Goal: Information Seeking & Learning: Stay updated

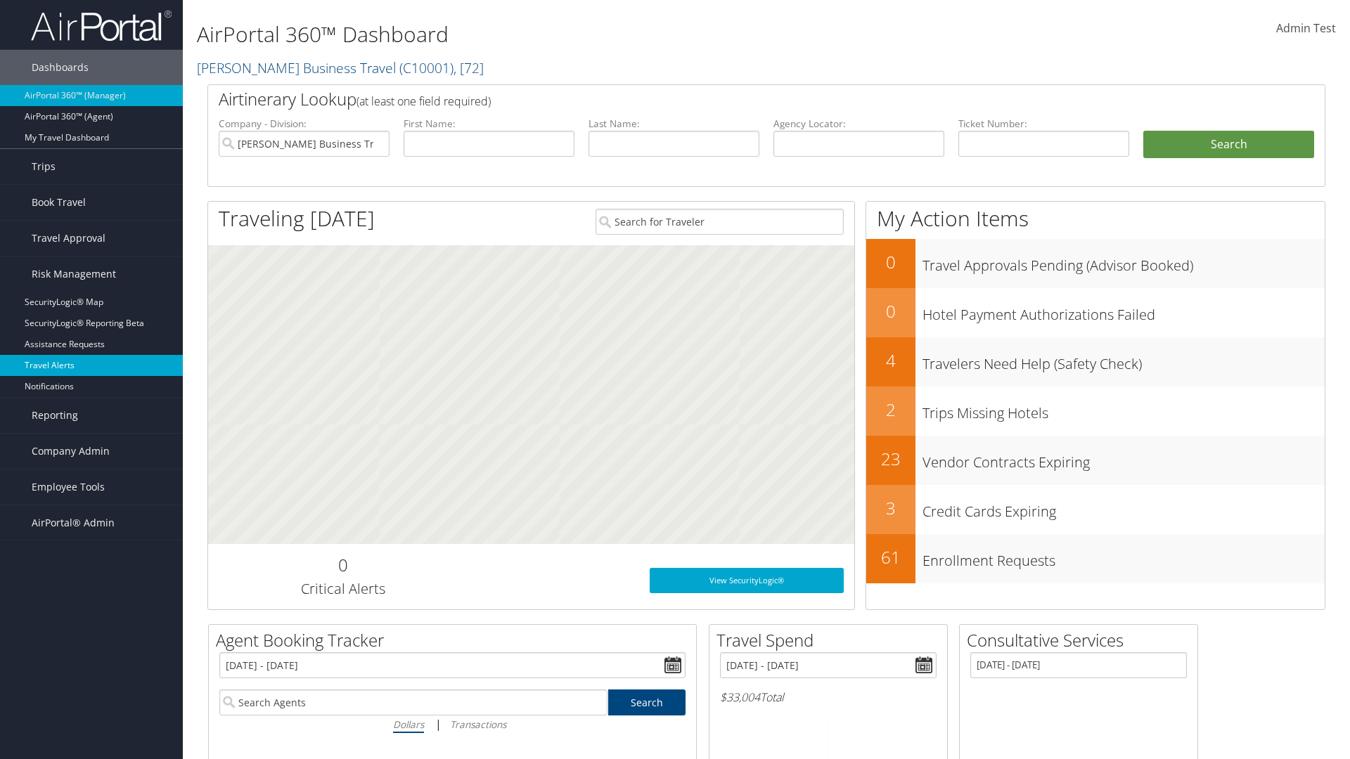
click at [91, 366] on link "Travel Alerts" at bounding box center [91, 365] width 183 height 21
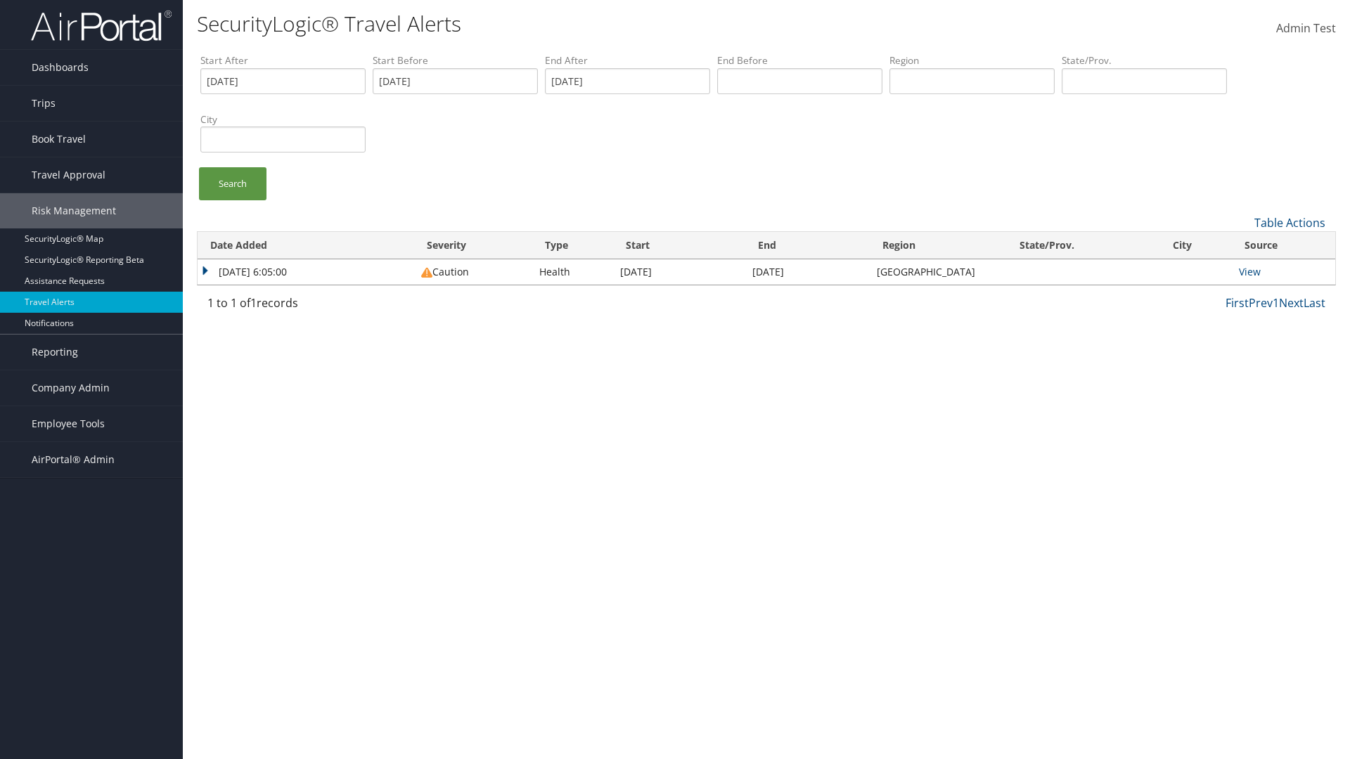
type input "01/01/2020"
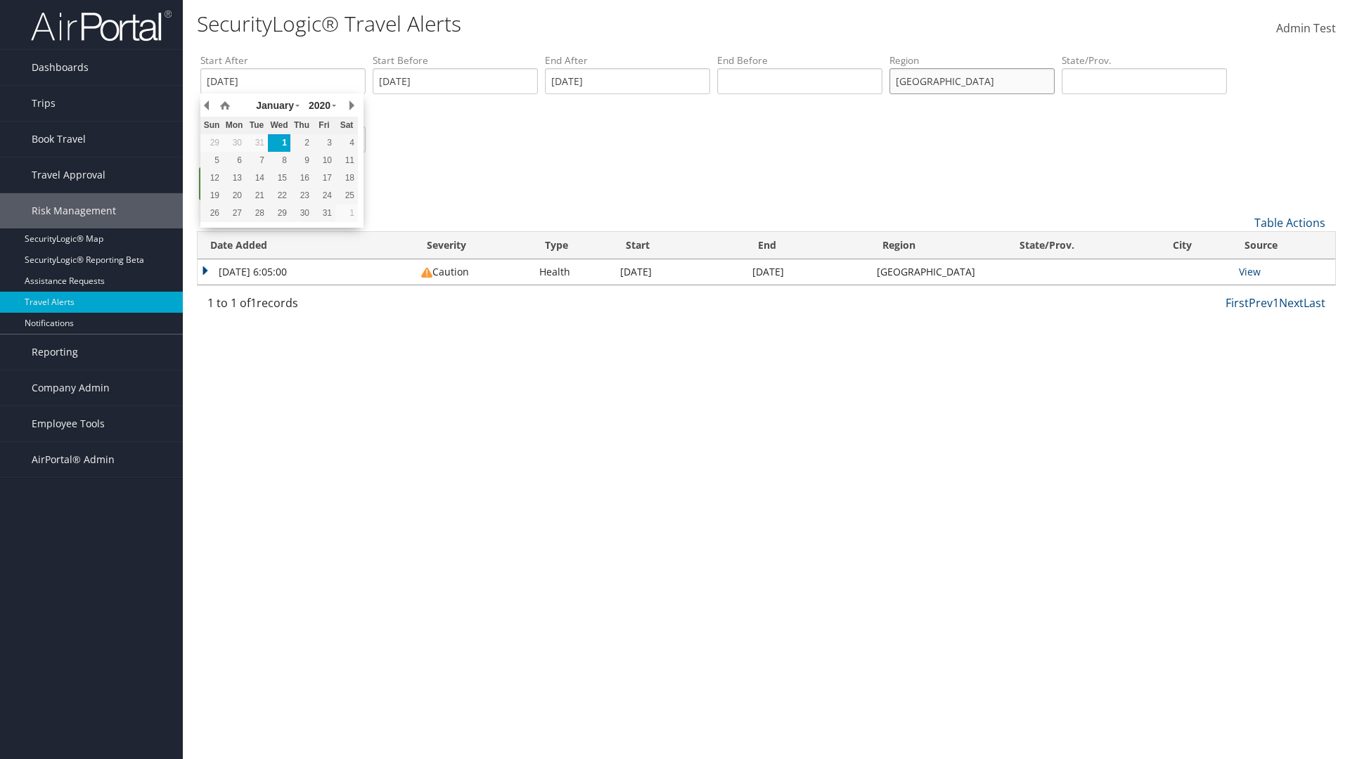
type input "united states"
click at [773, 191] on ul "Search" at bounding box center [773, 190] width 1146 height 47
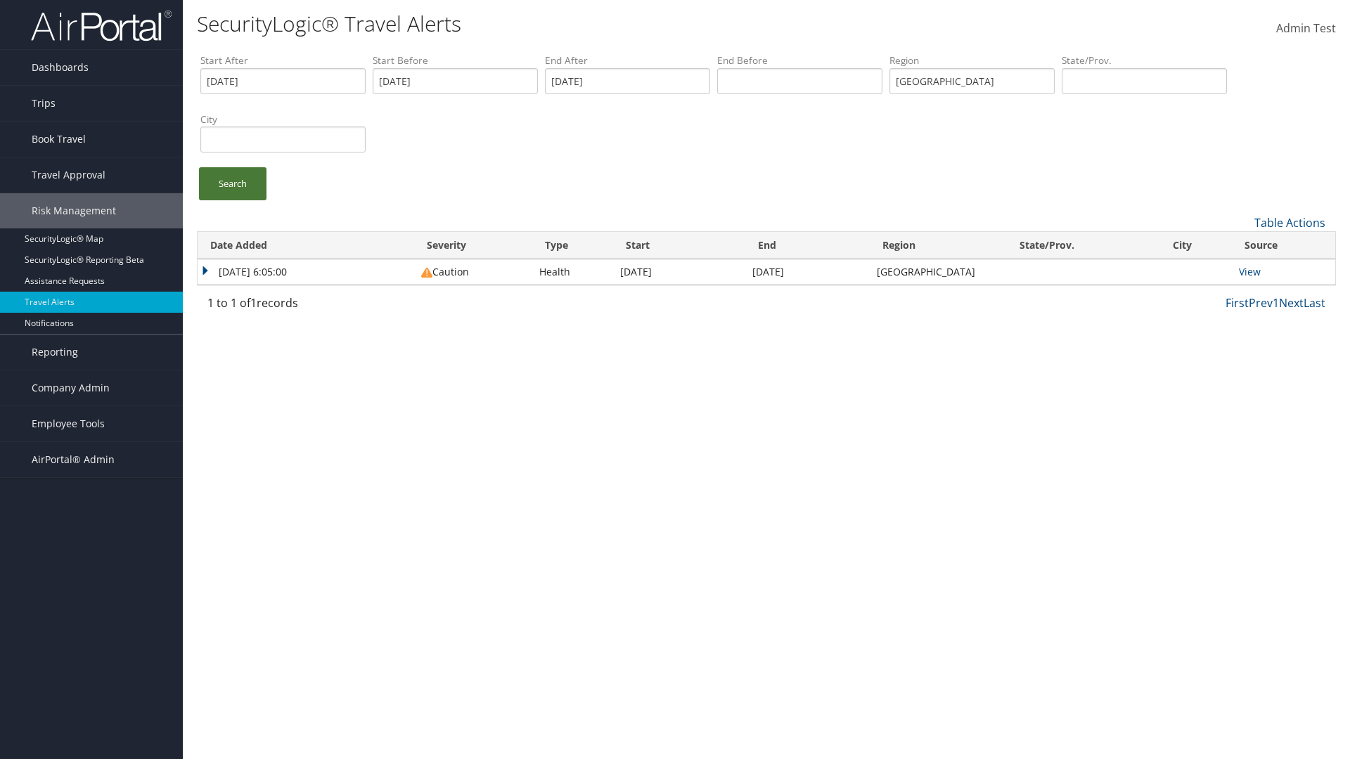
click at [233, 184] on link "Search" at bounding box center [232, 183] width 67 height 33
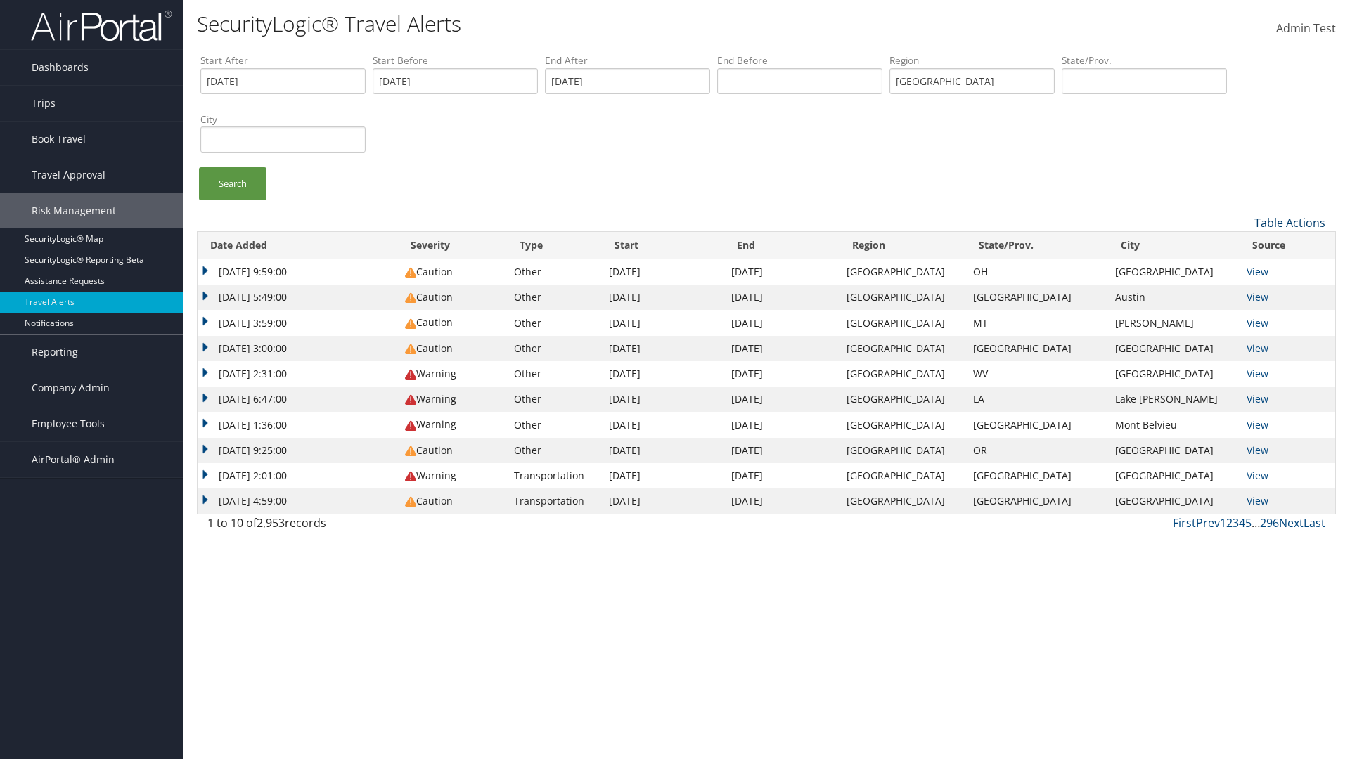
click at [1289, 222] on link "Table Actions" at bounding box center [1289, 222] width 71 height 15
click at [1242, 268] on link "Column Visibility" at bounding box center [1242, 269] width 185 height 24
click at [1242, 245] on link "Date Added" at bounding box center [1242, 246] width 185 height 24
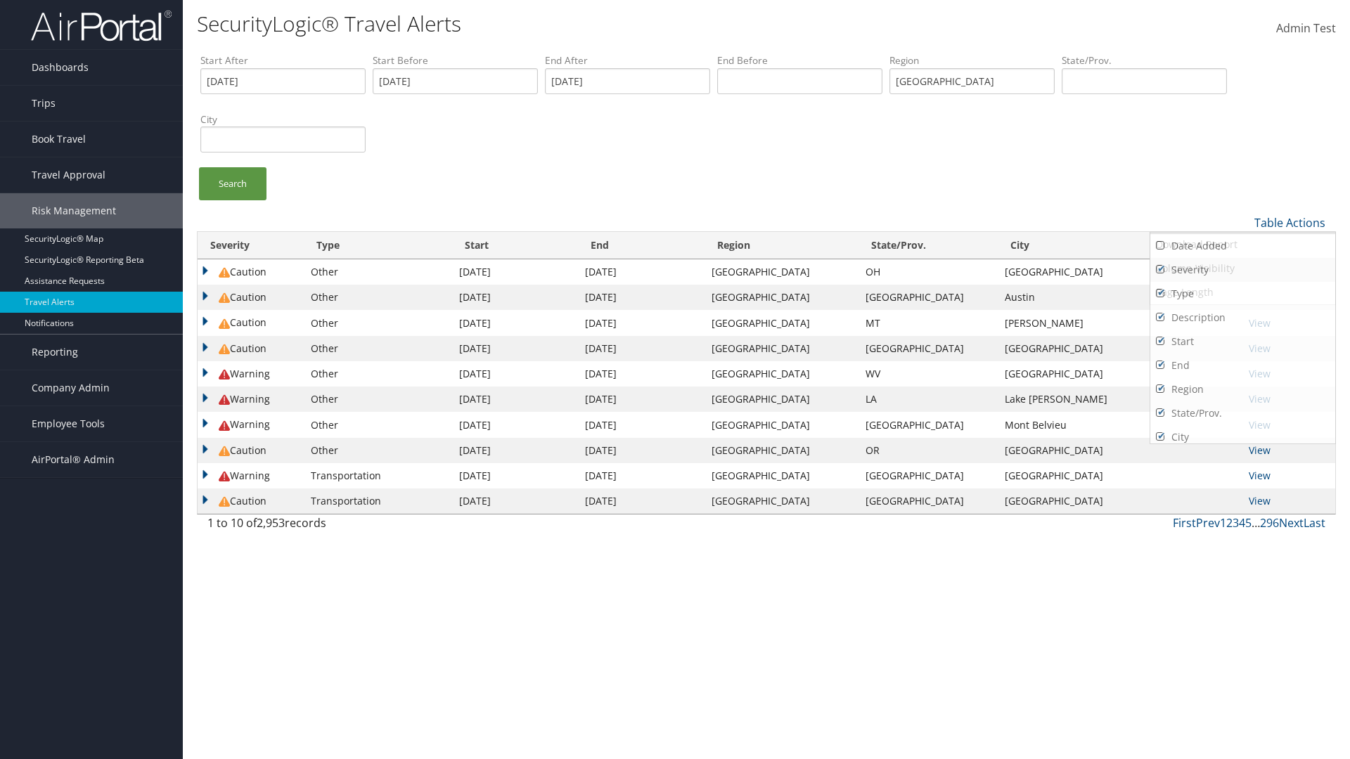
click at [1242, 269] on link "Severity" at bounding box center [1242, 270] width 185 height 24
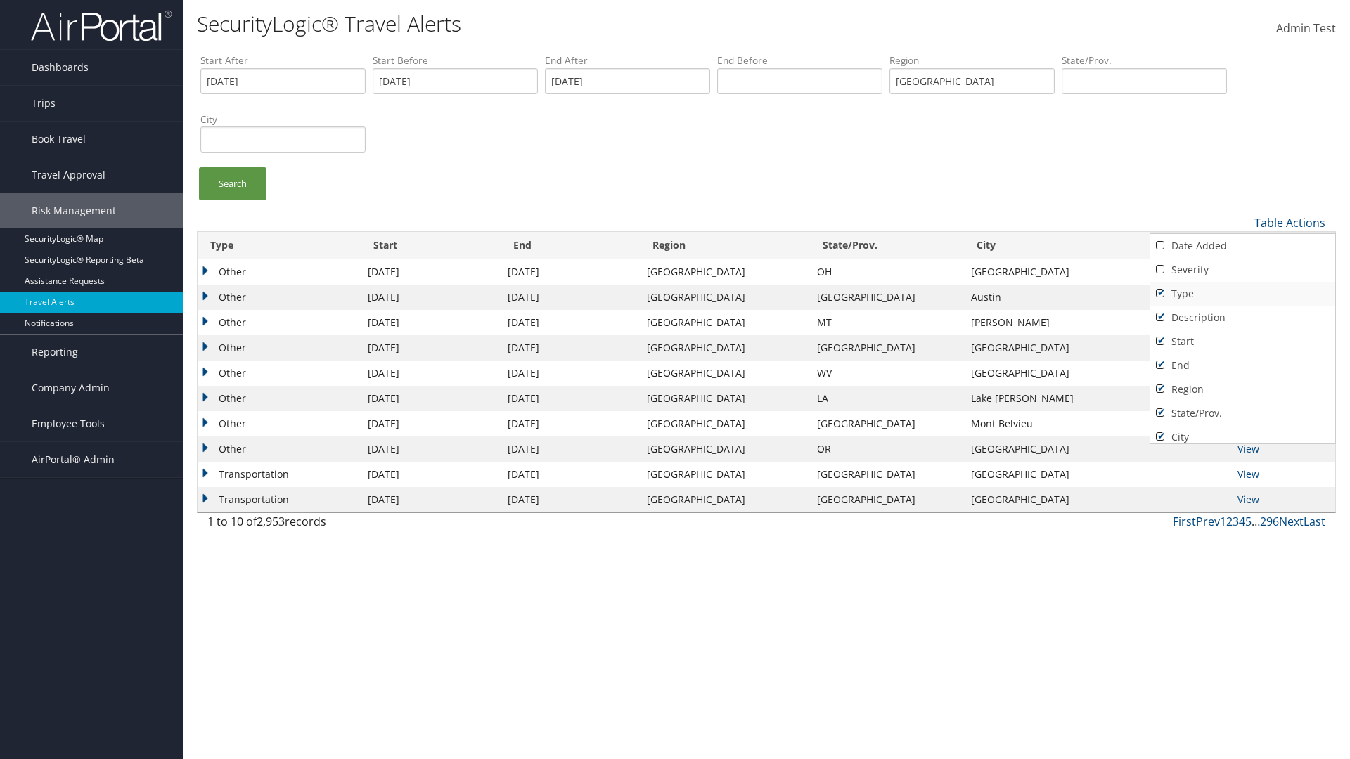
click at [1242, 293] on link "Type" at bounding box center [1242, 294] width 185 height 24
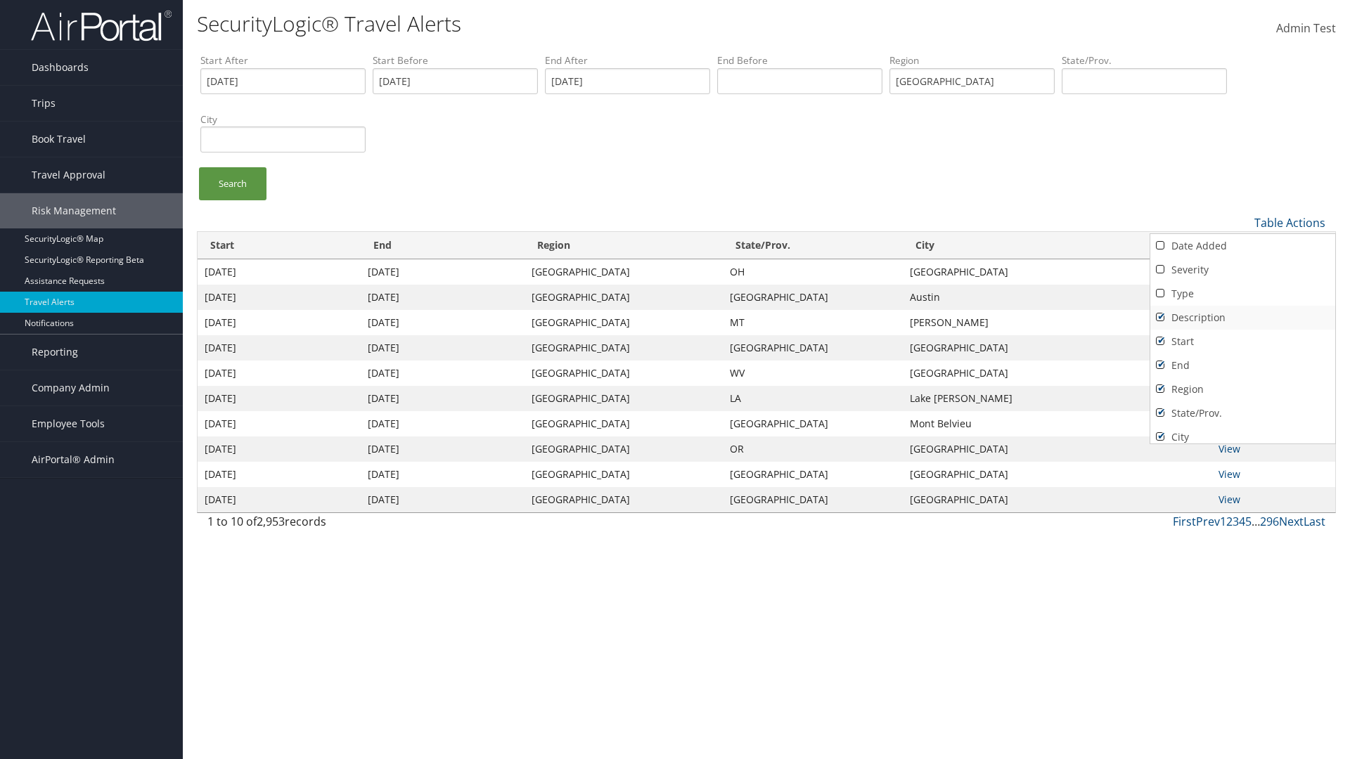
click at [1242, 317] on link "Description" at bounding box center [1242, 318] width 185 height 24
click at [1242, 341] on link "Start" at bounding box center [1242, 342] width 185 height 24
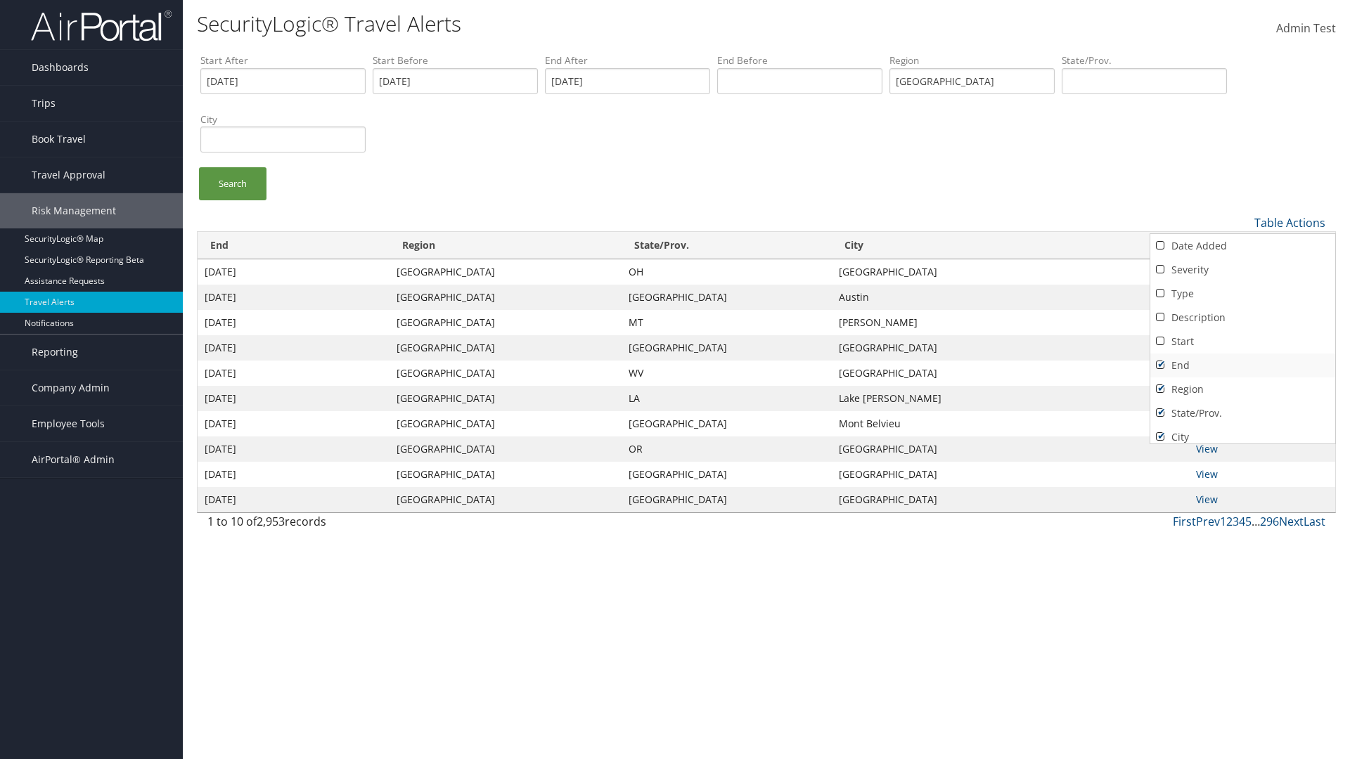
click at [1242, 365] on link "End" at bounding box center [1242, 366] width 185 height 24
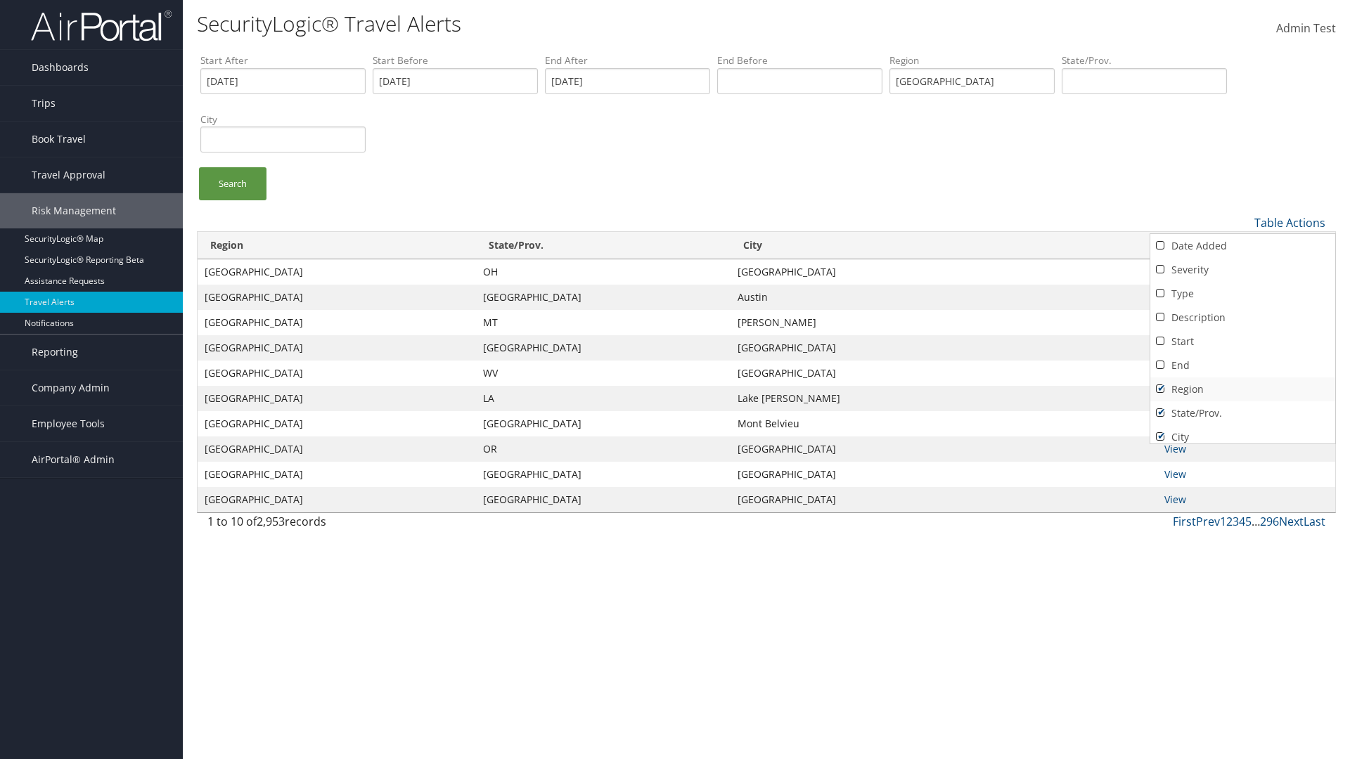
click at [1242, 389] on link "Region" at bounding box center [1242, 390] width 185 height 24
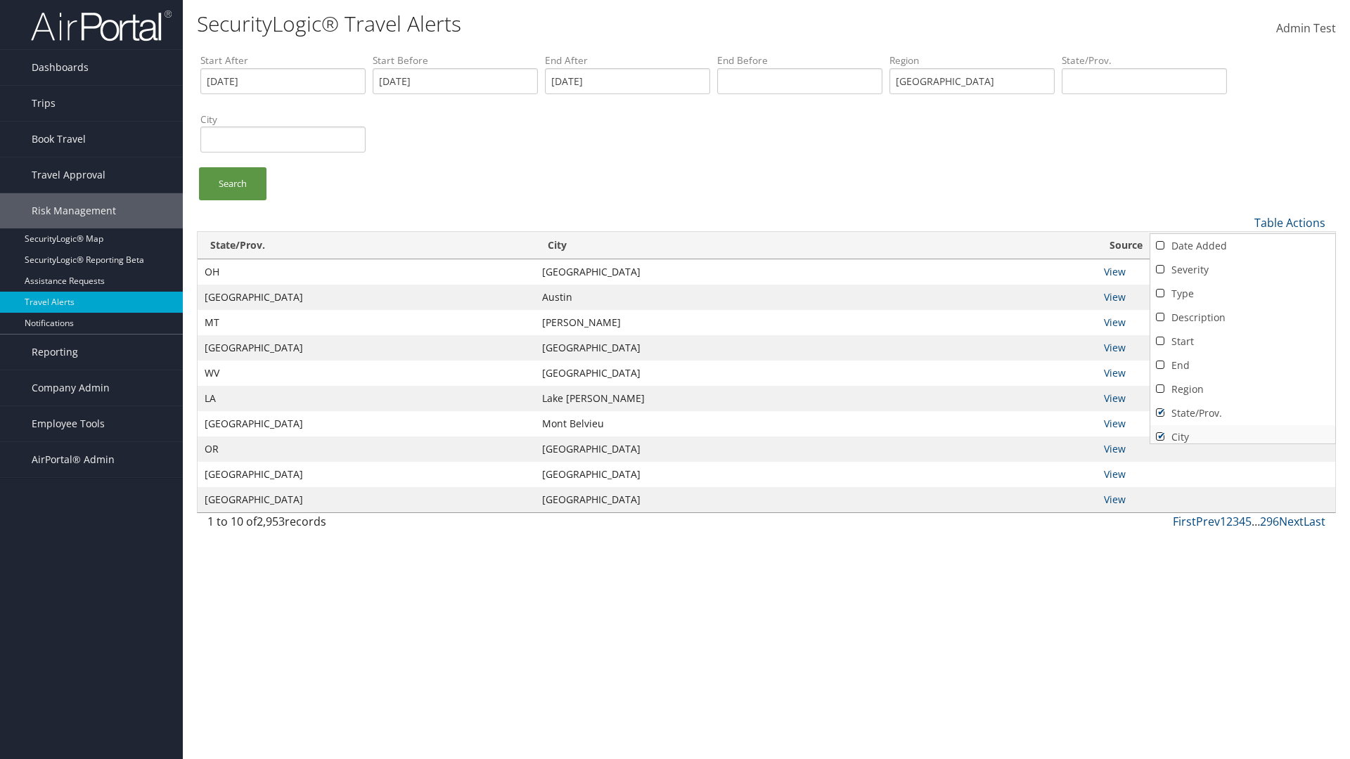
click at [1242, 413] on link "State/Prov." at bounding box center [1242, 413] width 185 height 24
click at [1242, 431] on link "City" at bounding box center [1242, 437] width 185 height 24
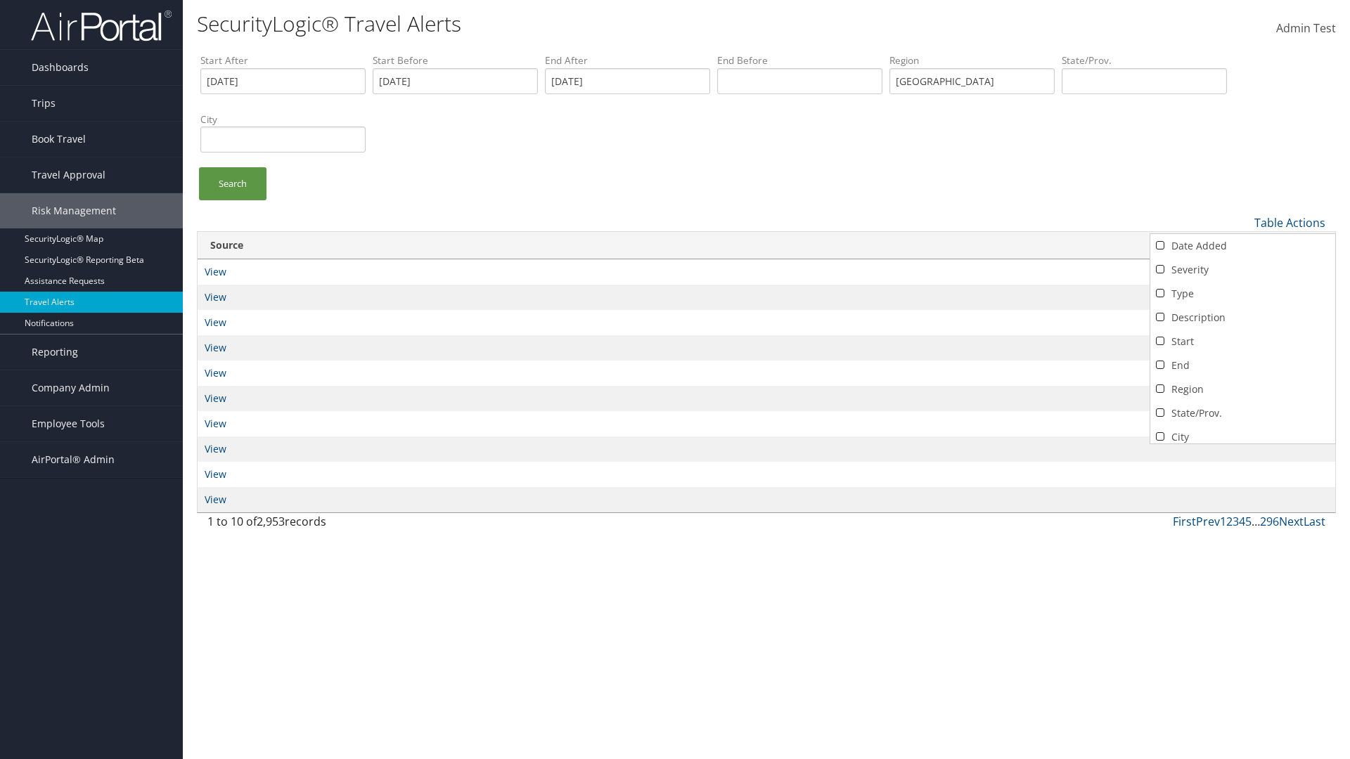
click at [1242, 449] on link "Source" at bounding box center [1242, 461] width 185 height 24
click at [675, 380] on div at bounding box center [675, 379] width 1350 height 759
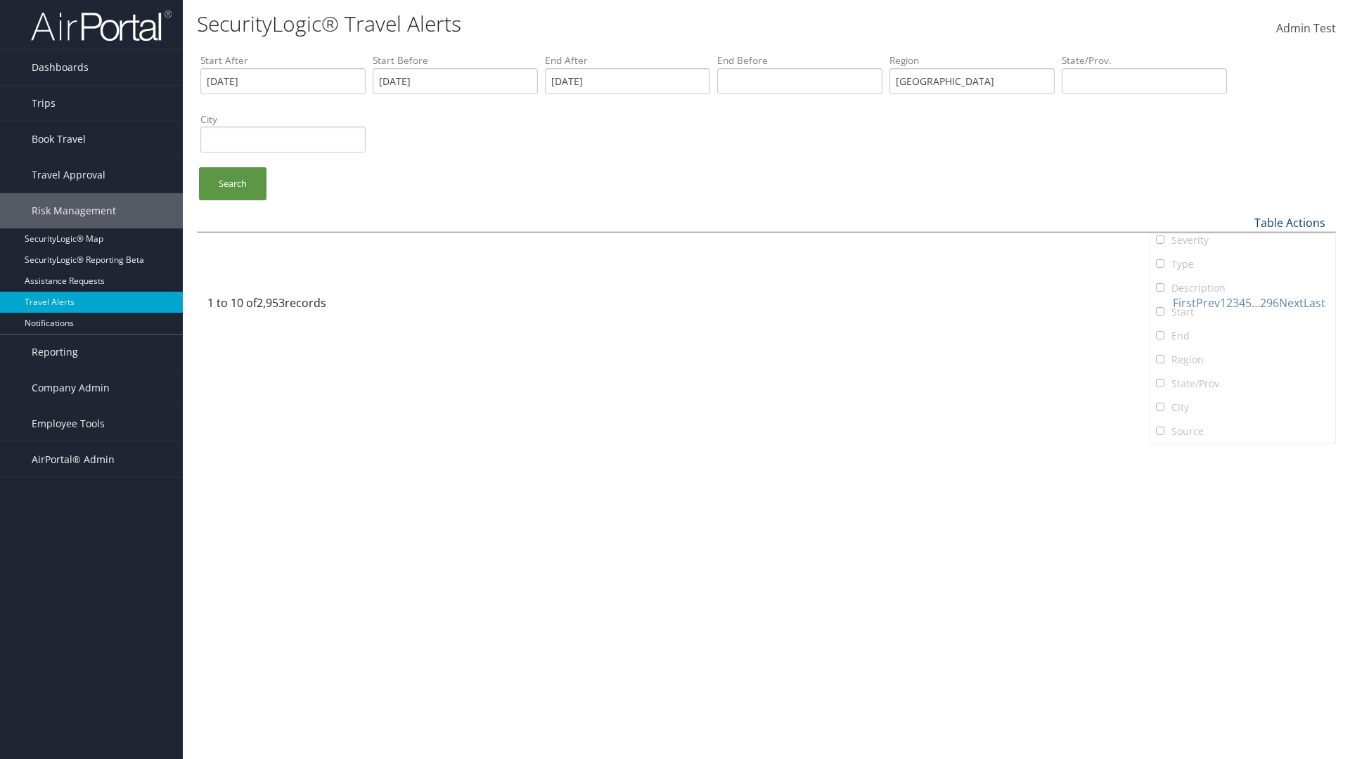
click at [1289, 222] on link "Table Actions" at bounding box center [1289, 222] width 71 height 15
click at [1242, 268] on link "Column Visibility" at bounding box center [1242, 269] width 185 height 24
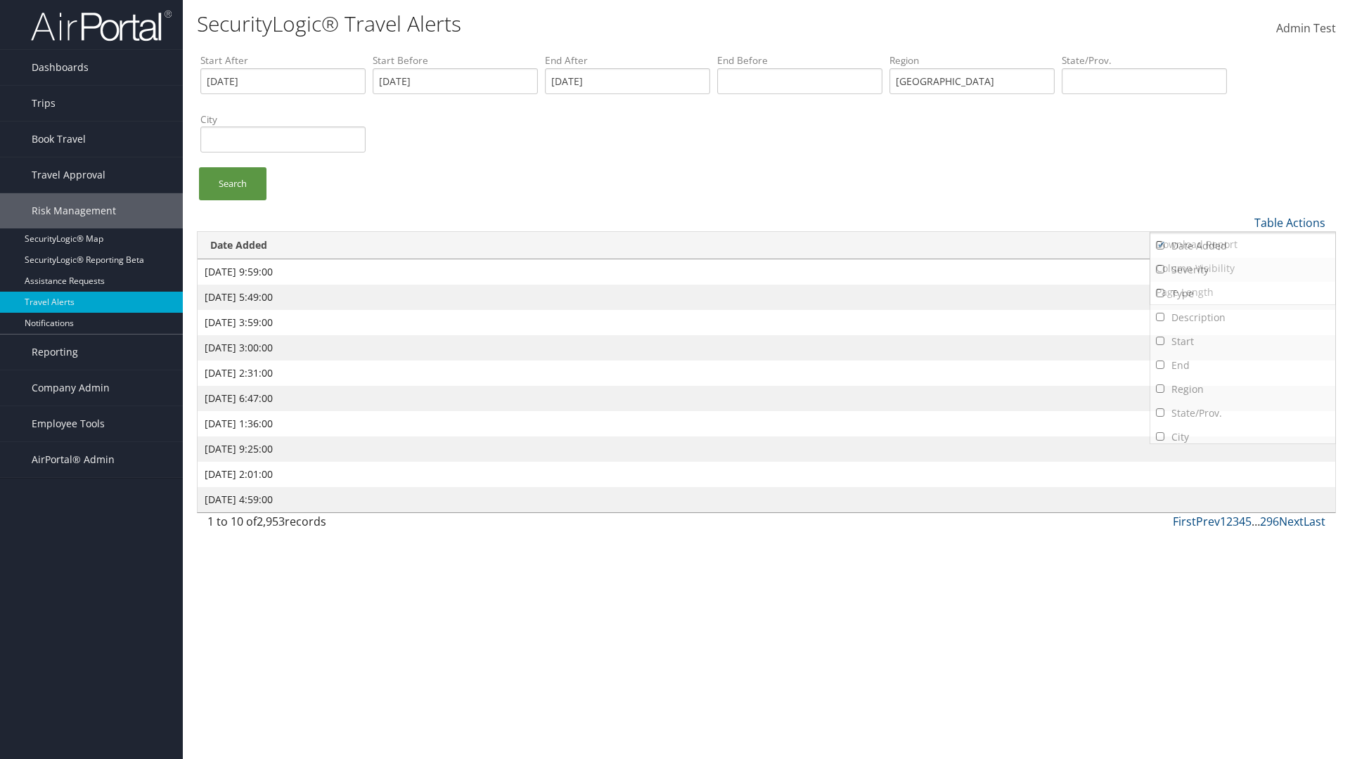
click at [1242, 269] on link "Severity" at bounding box center [1242, 270] width 185 height 24
